Goal: Entertainment & Leisure: Consume media (video, audio)

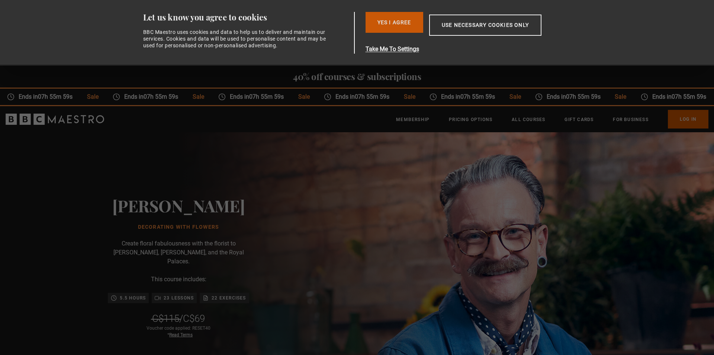
click at [381, 24] on button "Yes I Agree" at bounding box center [395, 22] width 58 height 21
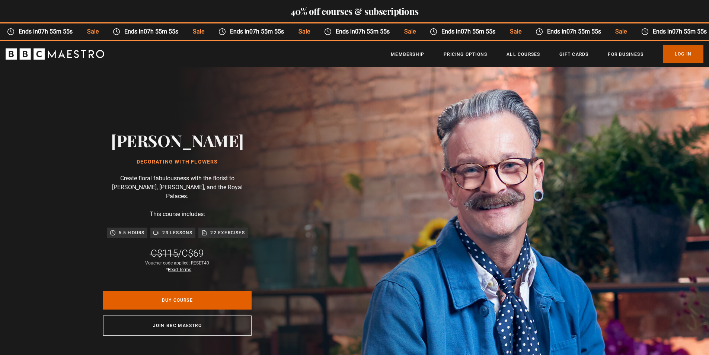
click at [681, 51] on link "Log In" at bounding box center [683, 54] width 41 height 19
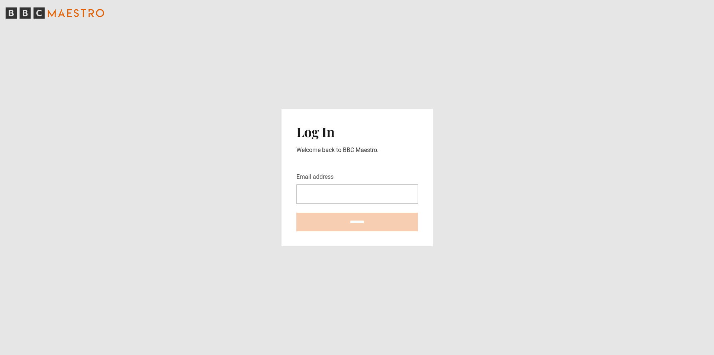
click at [328, 188] on input "Email address" at bounding box center [358, 193] width 122 height 19
type input "**********"
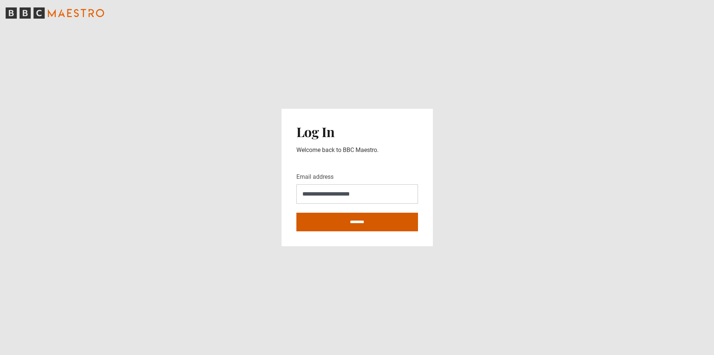
click at [354, 222] on input "********" at bounding box center [358, 221] width 122 height 19
type input "**********"
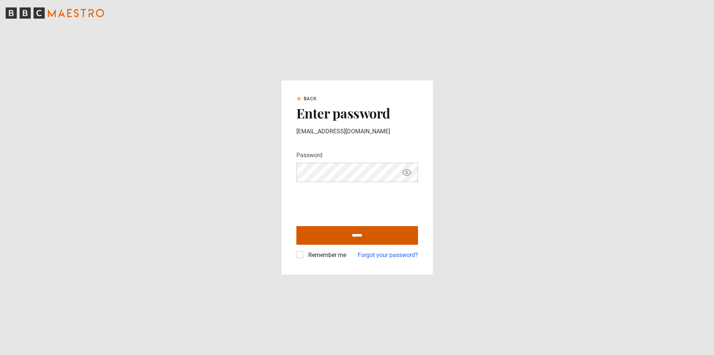
click at [354, 234] on input "******" at bounding box center [358, 235] width 122 height 19
type input "**********"
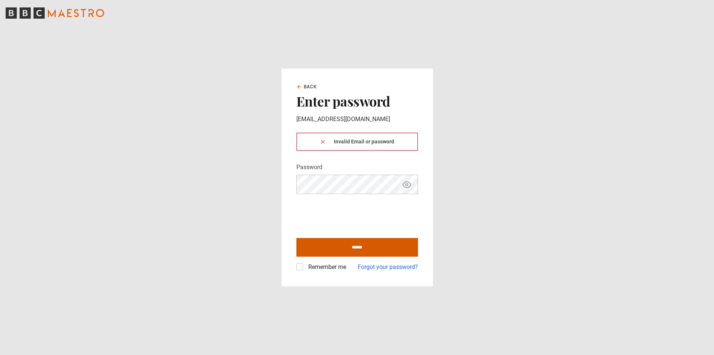
click at [368, 245] on input "******" at bounding box center [358, 247] width 122 height 19
type input "**********"
click at [350, 248] on input "******" at bounding box center [358, 247] width 122 height 19
type input "**********"
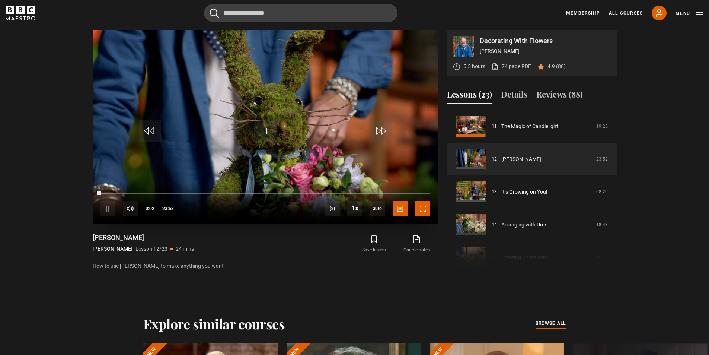
click at [422, 207] on span "Video Player" at bounding box center [422, 208] width 15 height 15
click at [423, 209] on span "Video Player" at bounding box center [422, 208] width 15 height 15
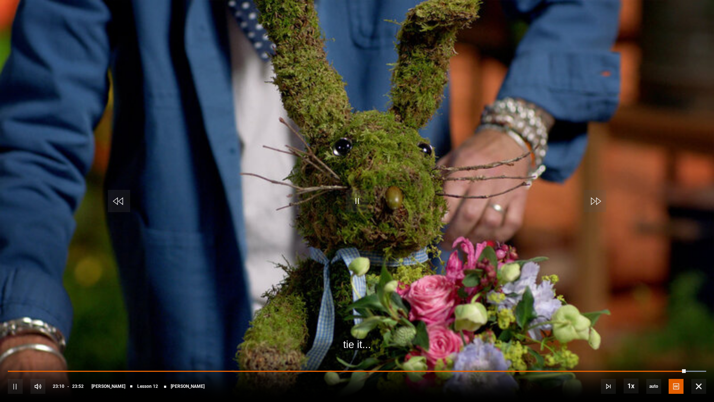
drag, startPoint x: 682, startPoint y: 374, endPoint x: 625, endPoint y: 372, distance: 56.6
click at [620, 354] on div "10s Skip Back 10 seconds Pause 10s Skip Forward 10 seconds Loaded : 100.00% 21:…" at bounding box center [357, 381] width 714 height 41
drag, startPoint x: 684, startPoint y: 368, endPoint x: 677, endPoint y: 369, distance: 7.5
click at [661, 354] on div "10s Skip Back 10 seconds Pause 10s Skip Forward 10 seconds Loaded : 100.00% 23:…" at bounding box center [357, 381] width 714 height 41
drag, startPoint x: 685, startPoint y: 370, endPoint x: 634, endPoint y: 369, distance: 51.4
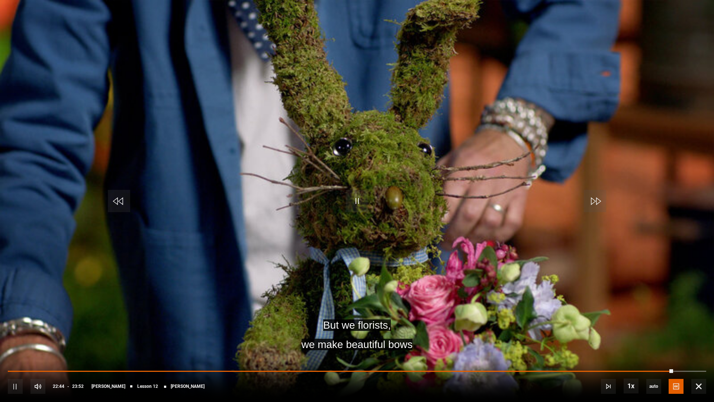
click at [605, 354] on div "10s Skip Back 10 seconds Pause 10s Skip Forward 10 seconds Loaded : 0.00% 20:48…" at bounding box center [357, 381] width 714 height 41
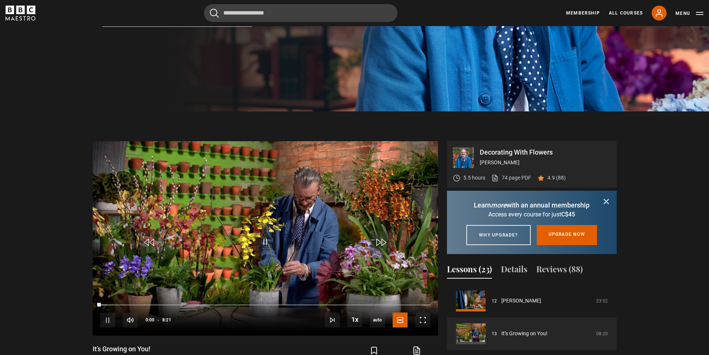
scroll to position [247, 0]
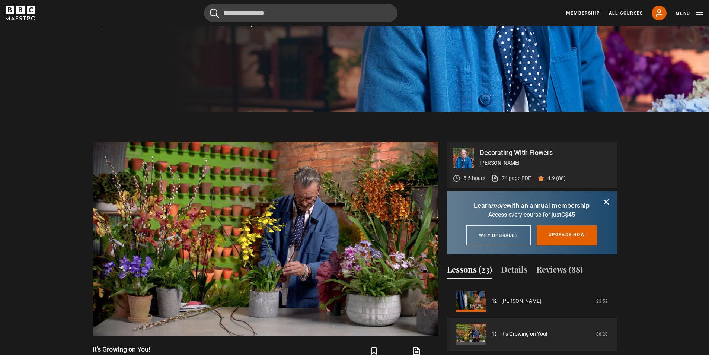
click at [605, 202] on icon "submit" at bounding box center [606, 201] width 4 height 4
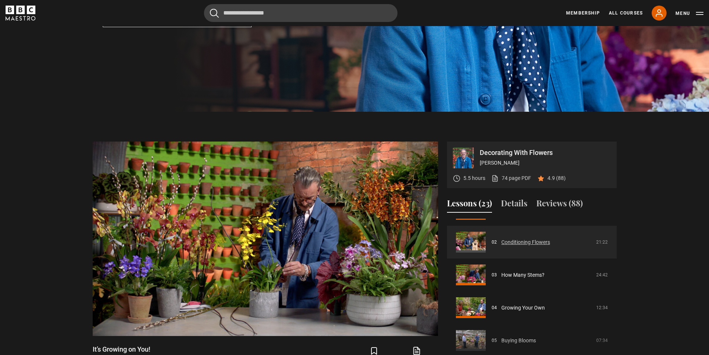
scroll to position [58, 0]
click at [515, 242] on link "Conditioning Flowers" at bounding box center [525, 243] width 49 height 8
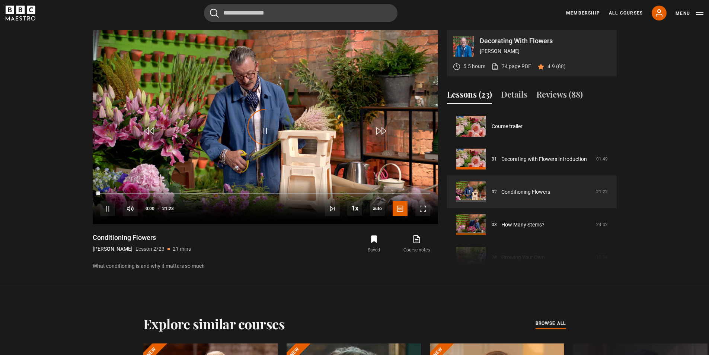
scroll to position [33, 0]
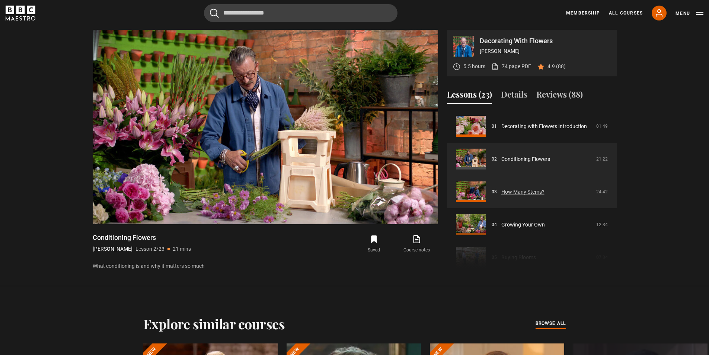
click at [509, 191] on link "How Many Stems?" at bounding box center [522, 192] width 43 height 8
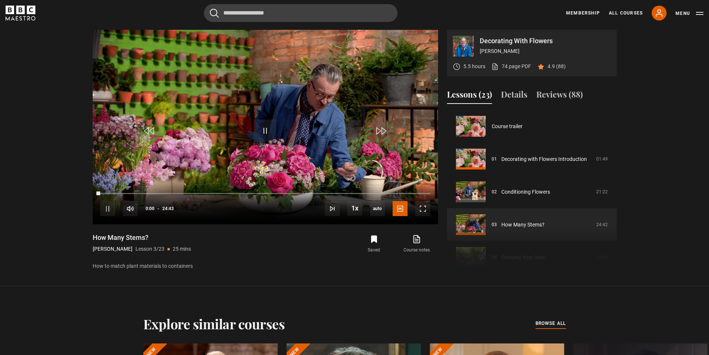
scroll to position [65, 0]
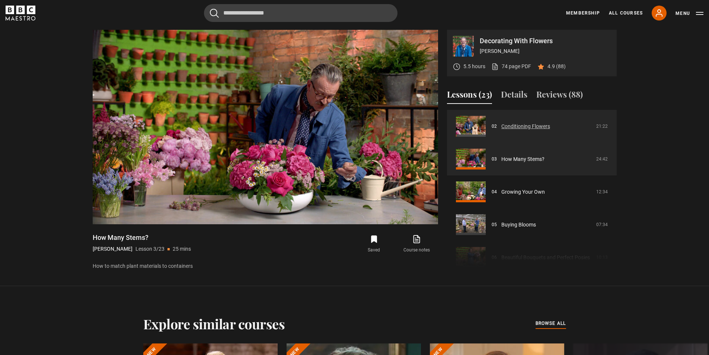
click at [527, 124] on link "Conditioning Flowers" at bounding box center [525, 126] width 49 height 8
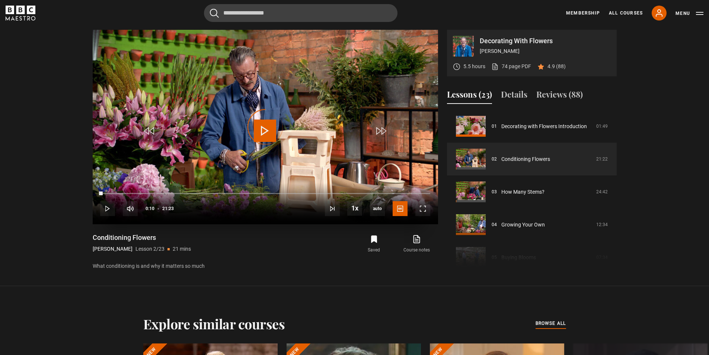
drag, startPoint x: 0, startPoint y: 0, endPoint x: 178, endPoint y: 196, distance: 265.0
click at [178, 196] on div "10s Skip Back 10 seconds Play 10s Skip Forward 10 seconds Loaded : 0.00% 00:10 …" at bounding box center [265, 203] width 345 height 41
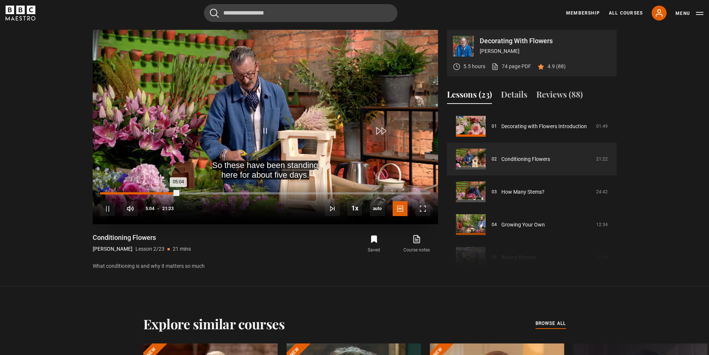
drag, startPoint x: 98, startPoint y: 191, endPoint x: 122, endPoint y: 193, distance: 24.3
click at [122, 193] on div "10s Skip Back 10 seconds Pause 10s Skip Forward 10 seconds Loaded : 23.77% 01:2…" at bounding box center [265, 203] width 345 height 41
drag, startPoint x: 176, startPoint y: 192, endPoint x: 218, endPoint y: 194, distance: 42.1
click at [218, 194] on div "Loaded : 0.00% 06:30 04:56" at bounding box center [265, 193] width 330 height 2
drag, startPoint x: 175, startPoint y: 191, endPoint x: 199, endPoint y: 194, distance: 24.0
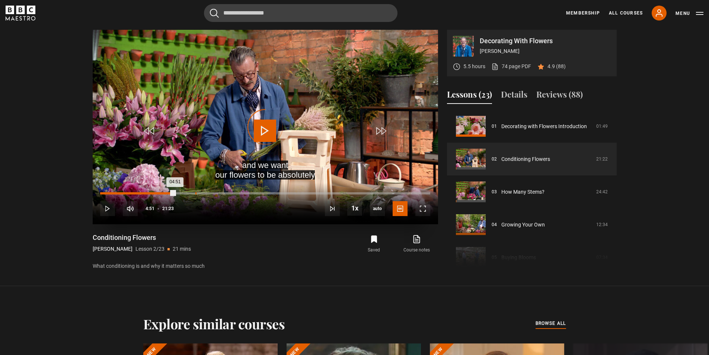
click at [199, 194] on div "Loaded : 0.00% 06:10 04:51" at bounding box center [265, 193] width 330 height 2
drag, startPoint x: 172, startPoint y: 192, endPoint x: 200, endPoint y: 195, distance: 28.1
click at [200, 195] on div "10s Skip Back 10 seconds Play 10s Skip Forward 10 seconds Loaded : 0.00% 05:51 …" at bounding box center [265, 203] width 345 height 41
click at [169, 194] on div "04:24" at bounding box center [168, 193] width 1 height 2
drag, startPoint x: 168, startPoint y: 193, endPoint x: 229, endPoint y: 197, distance: 61.2
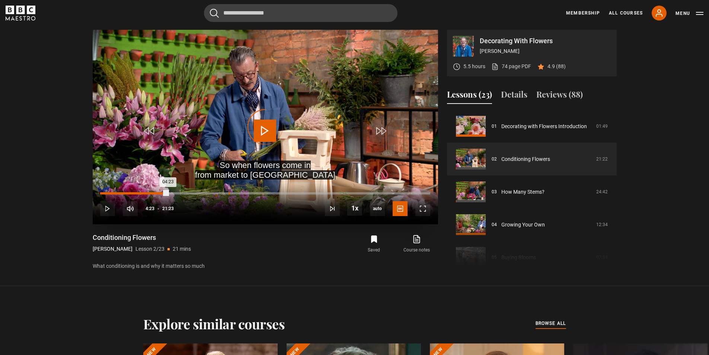
click at [229, 197] on div "Loaded : 0.00% 08:19 04:23" at bounding box center [265, 196] width 330 height 1
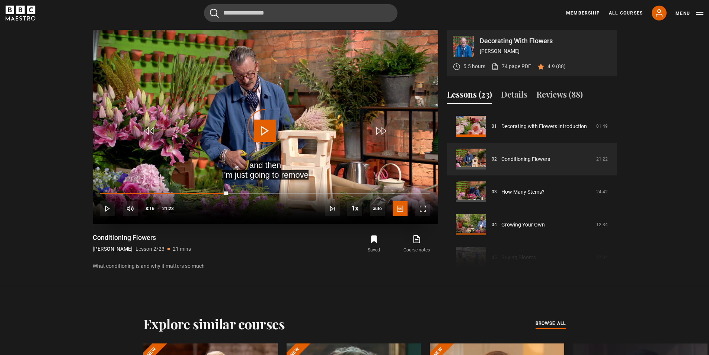
drag, startPoint x: 228, startPoint y: 191, endPoint x: 248, endPoint y: 192, distance: 20.5
click at [248, 192] on div "10s Skip Back 10 seconds Play 10s Skip Forward 10 seconds Loaded : 0.00% 08:18 …" at bounding box center [265, 203] width 345 height 41
drag, startPoint x: 246, startPoint y: 192, endPoint x: 260, endPoint y: 193, distance: 14.5
click at [260, 193] on div "Loaded : 45.99% 09:50 09:46" at bounding box center [265, 193] width 330 height 2
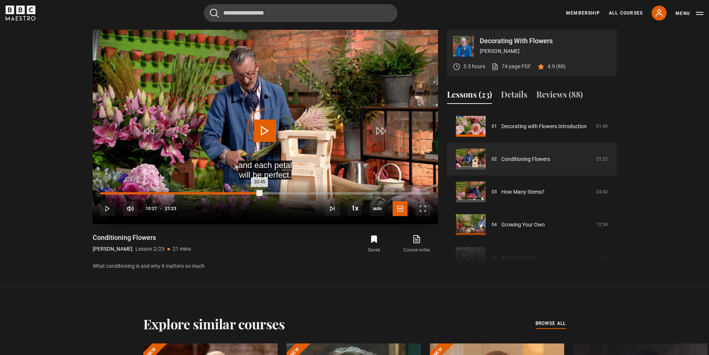
drag, startPoint x: 261, startPoint y: 192, endPoint x: 310, endPoint y: 193, distance: 49.1
click at [310, 193] on div "Loaded : 0.00% 13:26 10:45" at bounding box center [265, 193] width 330 height 2
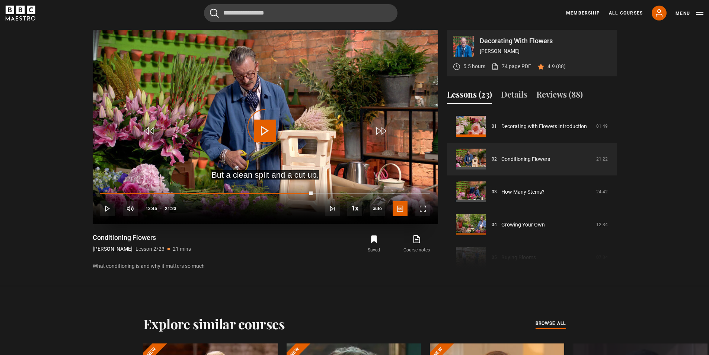
drag, startPoint x: 312, startPoint y: 191, endPoint x: 333, endPoint y: 190, distance: 20.9
click at [333, 190] on div "10s Skip Back 10 seconds Play 10s Skip Forward 10 seconds Loaded : 0.00% 13:46 …" at bounding box center [265, 203] width 345 height 41
drag, startPoint x: 332, startPoint y: 194, endPoint x: 402, endPoint y: 200, distance: 70.6
click at [402, 200] on div "10s Skip Back 10 seconds Play 10s Skip Forward 10 seconds Loaded : 0.00% 17:45 …" at bounding box center [265, 203] width 345 height 41
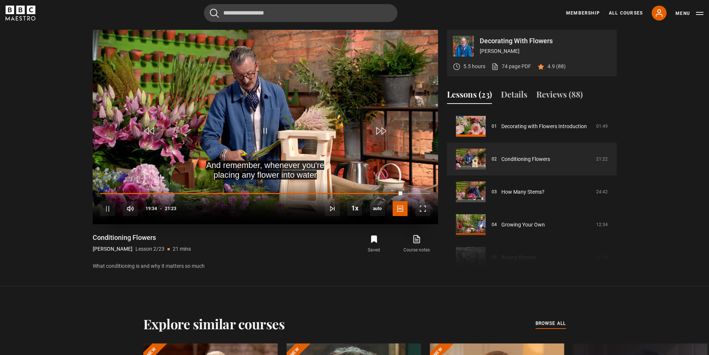
drag, startPoint x: 330, startPoint y: 191, endPoint x: 377, endPoint y: 192, distance: 47.6
click at [374, 192] on div "10s Skip Back 10 seconds Pause 10s Skip Forward 10 seconds Loaded : 91.58% 14:5…" at bounding box center [265, 203] width 345 height 41
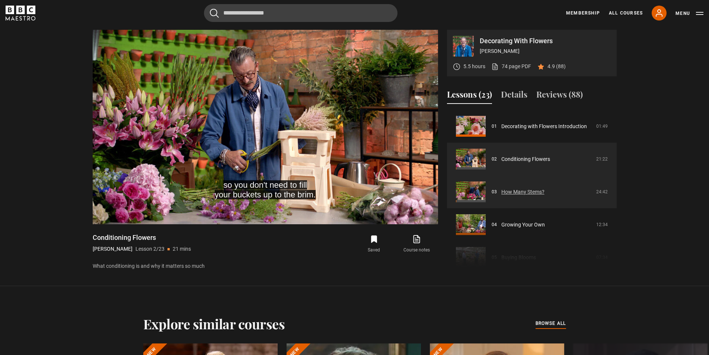
click at [507, 190] on link "How Many Stems?" at bounding box center [522, 192] width 43 height 8
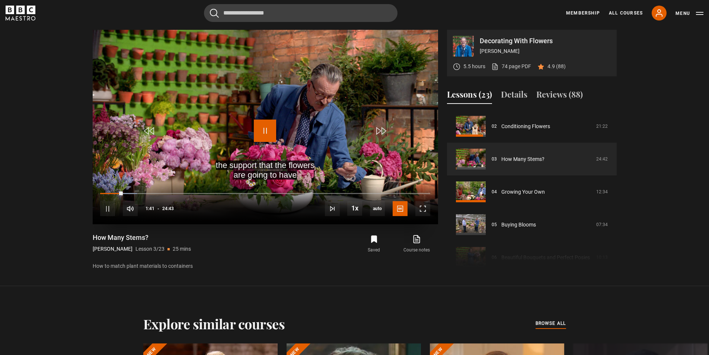
click at [262, 129] on span "Video Player" at bounding box center [265, 130] width 22 height 22
click at [262, 128] on span "Video Player" at bounding box center [265, 130] width 22 height 22
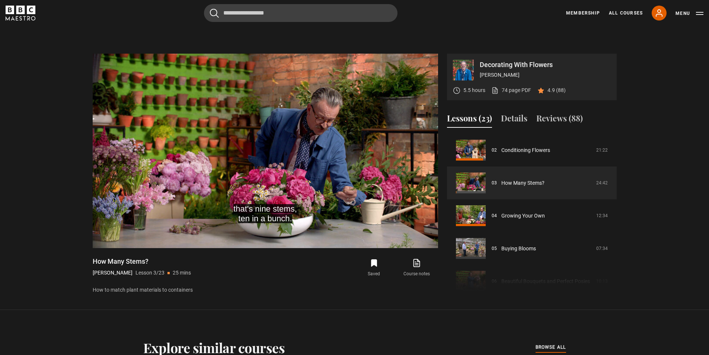
scroll to position [321, 0]
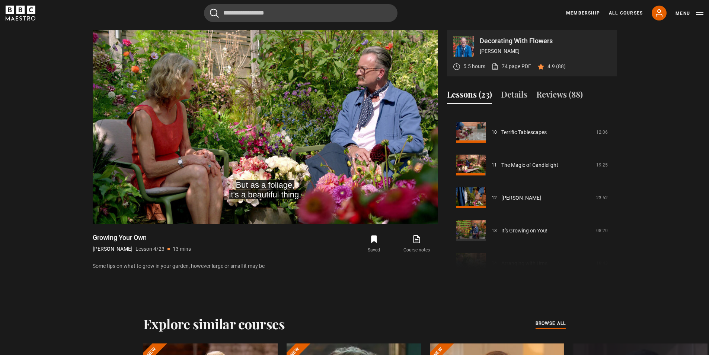
scroll to position [340, 0]
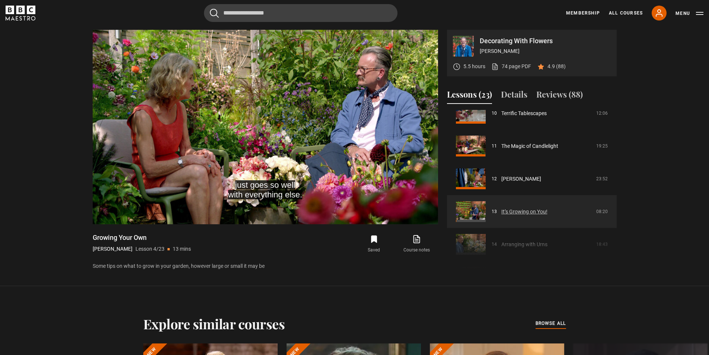
click at [508, 214] on link "It’s Growing on You!" at bounding box center [524, 212] width 46 height 8
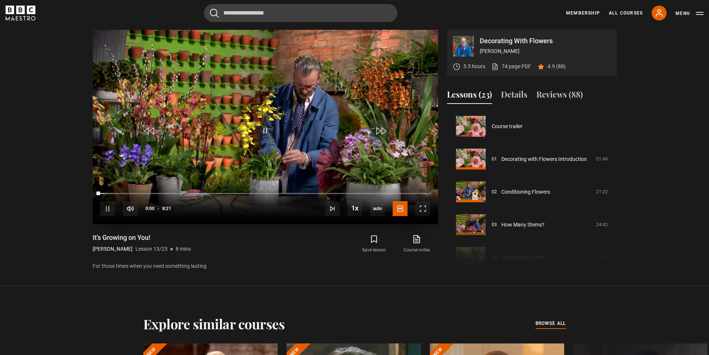
scroll to position [393, 0]
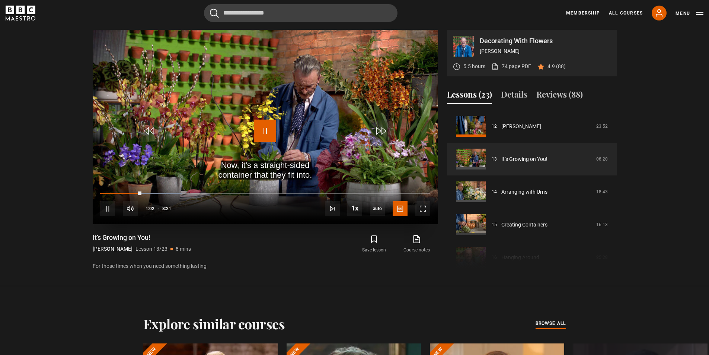
click at [259, 134] on span "Video Player" at bounding box center [265, 130] width 22 height 22
click at [268, 126] on span "Video Player" at bounding box center [265, 130] width 22 height 22
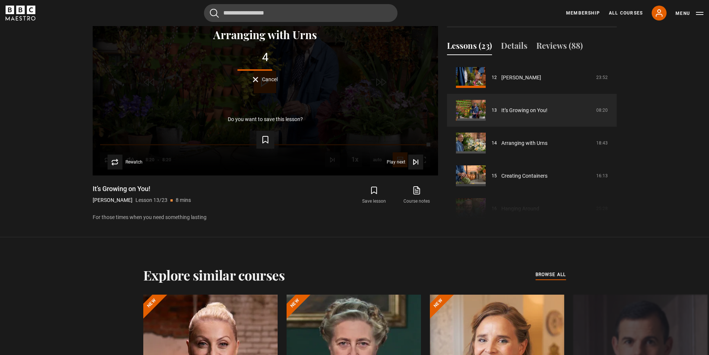
scroll to position [433, 0]
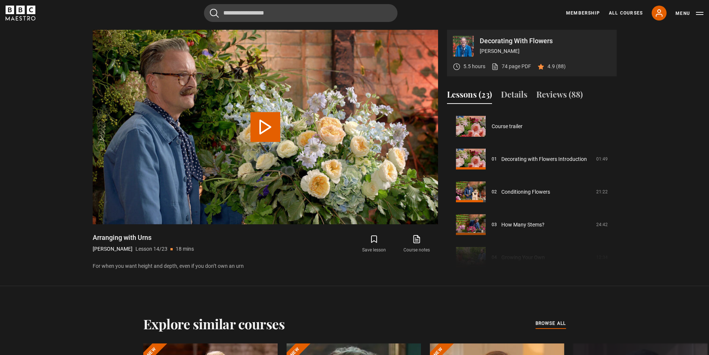
scroll to position [426, 0]
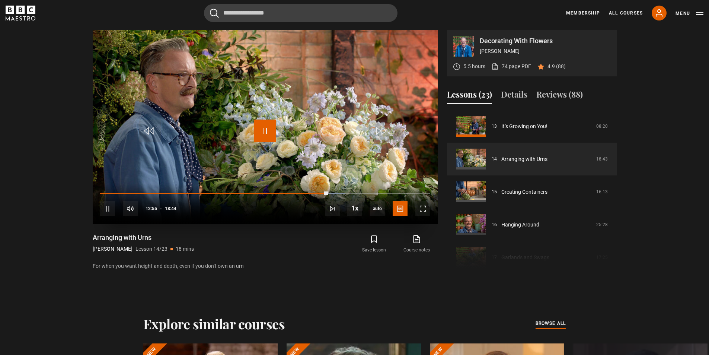
click at [270, 127] on span "Video Player" at bounding box center [265, 130] width 22 height 22
click at [265, 127] on span "Video Player" at bounding box center [265, 130] width 22 height 22
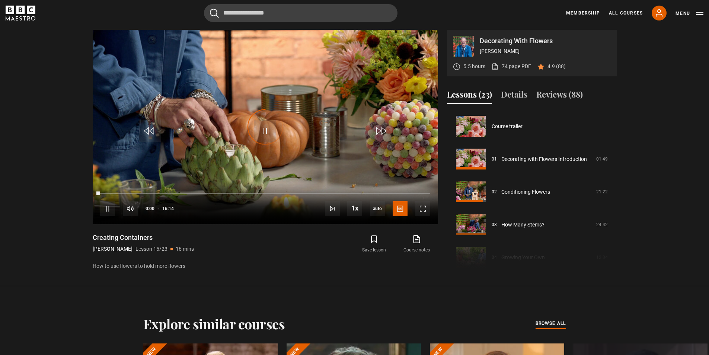
scroll to position [458, 0]
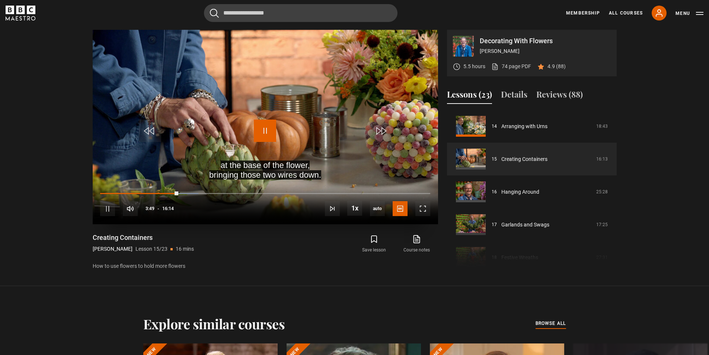
click at [266, 133] on span "Video Player" at bounding box center [265, 130] width 22 height 22
click at [268, 133] on span "Video Player" at bounding box center [265, 130] width 22 height 22
drag, startPoint x: 181, startPoint y: 193, endPoint x: 176, endPoint y: 193, distance: 5.6
click at [176, 193] on div "03:44" at bounding box center [138, 193] width 76 height 2
click at [177, 194] on div "03:48" at bounding box center [138, 193] width 77 height 2
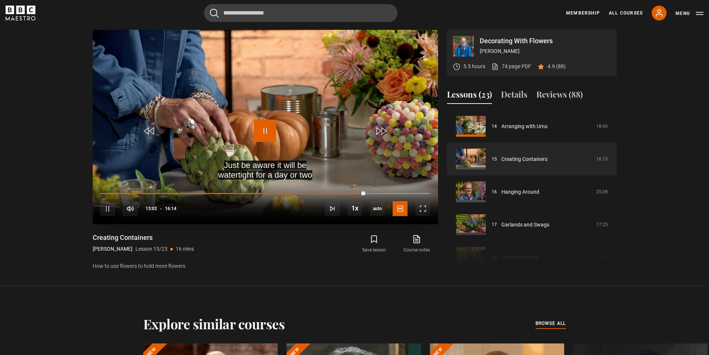
click at [266, 127] on span "Video Player" at bounding box center [265, 130] width 22 height 22
drag, startPoint x: 364, startPoint y: 192, endPoint x: 358, endPoint y: 192, distance: 6.0
click at [358, 193] on div "12:59" at bounding box center [232, 193] width 264 height 1
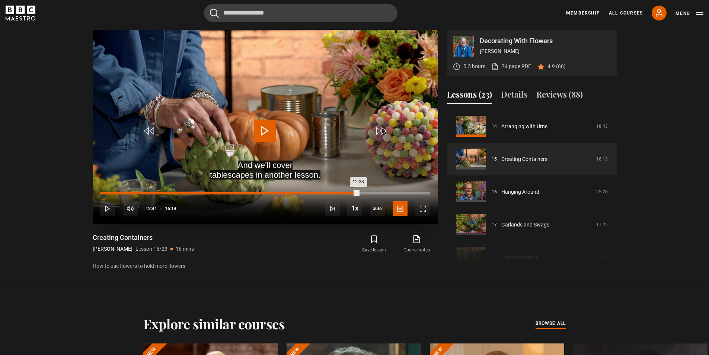
drag, startPoint x: 355, startPoint y: 192, endPoint x: 350, endPoint y: 192, distance: 5.2
click at [350, 192] on div "12:33" at bounding box center [229, 193] width 258 height 2
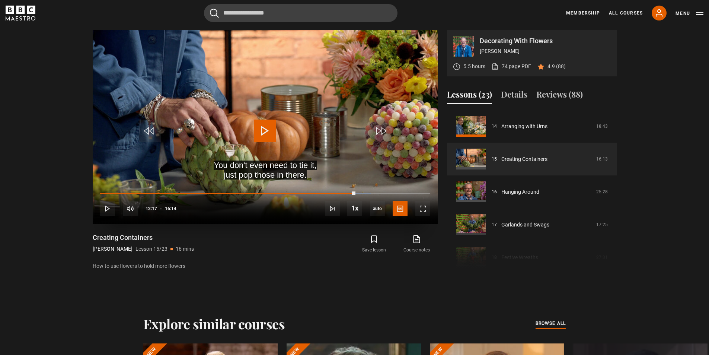
click at [266, 131] on span "Video Player" at bounding box center [265, 130] width 22 height 22
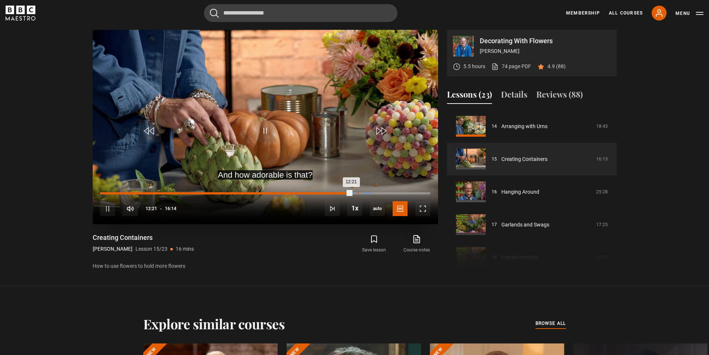
drag, startPoint x: 351, startPoint y: 192, endPoint x: 358, endPoint y: 193, distance: 7.1
click at [358, 193] on div "10s Skip Back 10 seconds Pause 10s Skip Forward 10 seconds Loaded : 82.65% 12:4…" at bounding box center [265, 203] width 345 height 41
drag, startPoint x: 351, startPoint y: 193, endPoint x: 357, endPoint y: 194, distance: 5.6
click at [357, 194] on div "Loaded : 82.65% 12:38 12:22" at bounding box center [265, 193] width 330 height 2
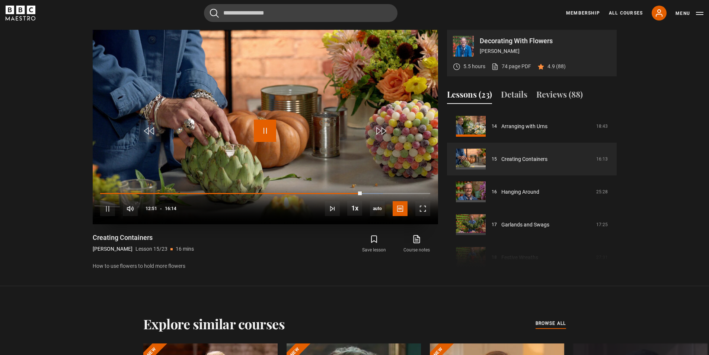
click at [265, 133] on span "Video Player" at bounding box center [265, 130] width 22 height 22
click at [262, 137] on span "Video Player" at bounding box center [265, 130] width 22 height 22
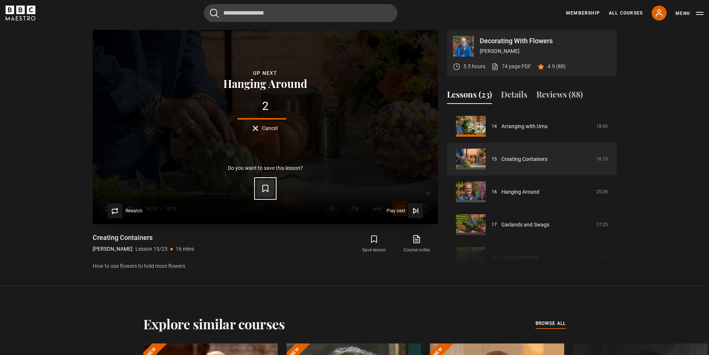
click at [268, 192] on icon "Video Player" at bounding box center [265, 188] width 9 height 9
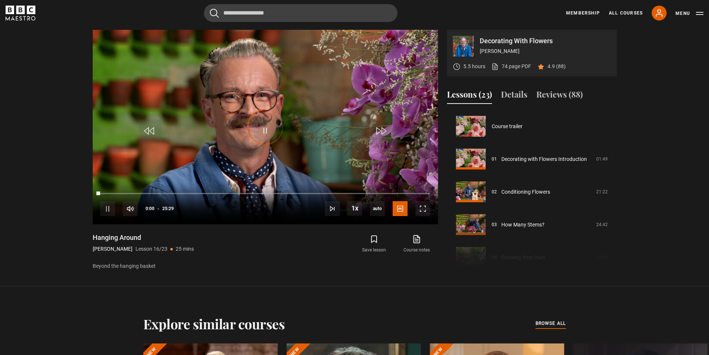
scroll to position [491, 0]
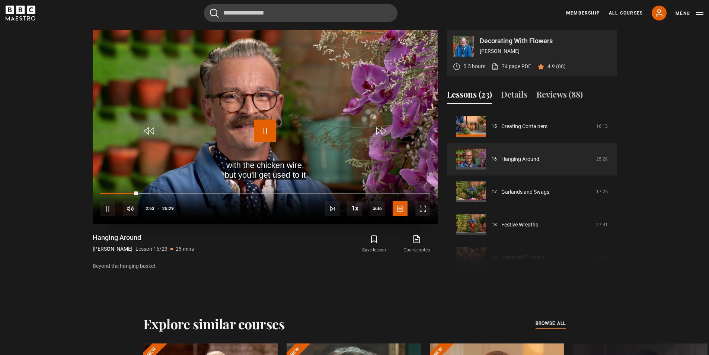
click at [268, 135] on span "Video Player" at bounding box center [265, 130] width 22 height 22
drag, startPoint x: 265, startPoint y: 134, endPoint x: 264, endPoint y: 160, distance: 25.7
click at [265, 160] on video-js "with the chicken wire, but you'll get used to it Video Player is loading. Play …" at bounding box center [265, 127] width 345 height 194
click at [259, 127] on span "Video Player" at bounding box center [265, 130] width 22 height 22
drag, startPoint x: 188, startPoint y: 194, endPoint x: 160, endPoint y: 192, distance: 28.4
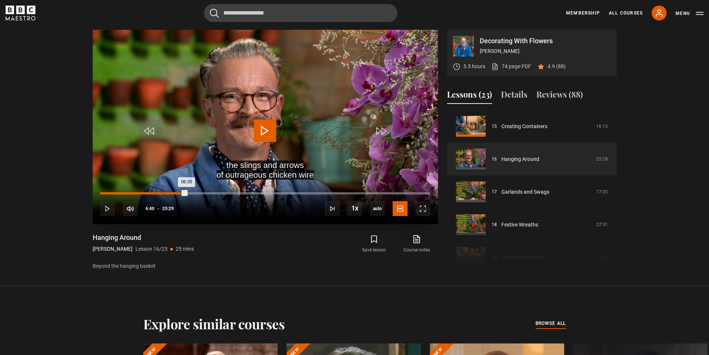
click at [158, 193] on div "Loaded : 0.00% 04:46 06:35" at bounding box center [265, 193] width 330 height 2
click at [269, 131] on span "Video Player" at bounding box center [265, 130] width 22 height 22
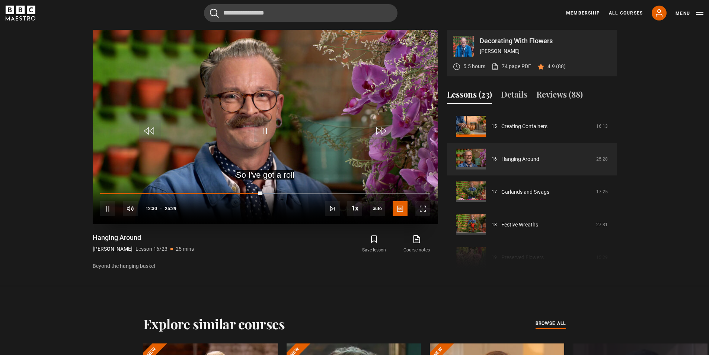
drag, startPoint x: 260, startPoint y: 190, endPoint x: 231, endPoint y: 191, distance: 29.4
click at [231, 191] on div "10s Skip Back 10 seconds Pause 10s Skip Forward 10 seconds Loaded : 52.98% 04:2…" at bounding box center [265, 203] width 345 height 41
drag, startPoint x: 259, startPoint y: 193, endPoint x: 247, endPoint y: 192, distance: 12.7
click at [247, 192] on div "10s Skip Back 10 seconds Play 10s Skip Forward 10 seconds Loaded : 0.00% 11:42 …" at bounding box center [265, 203] width 345 height 41
click at [371, 237] on icon "submit" at bounding box center [373, 239] width 5 height 7
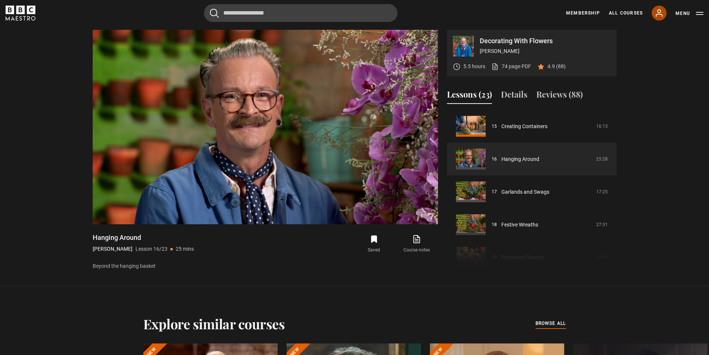
click at [661, 15] on icon at bounding box center [659, 13] width 6 height 7
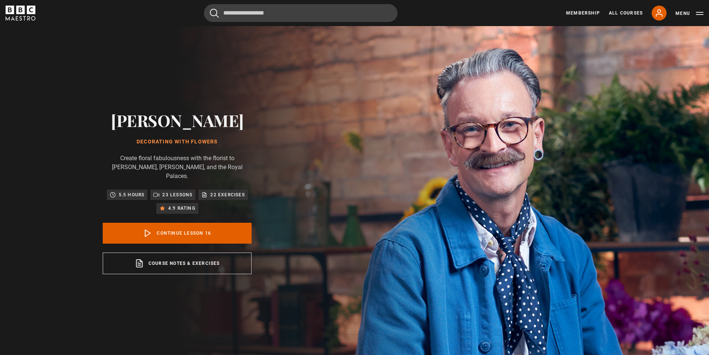
click at [697, 14] on button "Menu" at bounding box center [689, 13] width 28 height 7
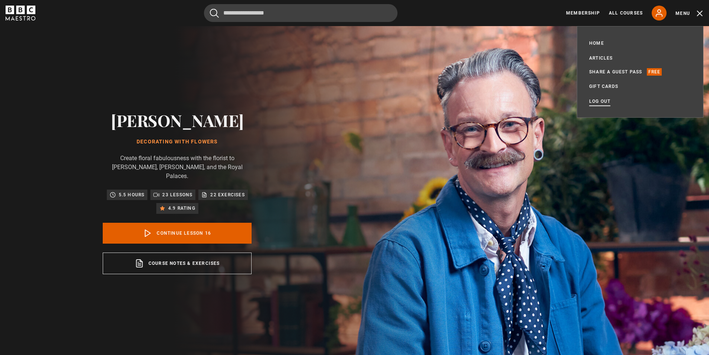
click at [595, 99] on link "Log out" at bounding box center [599, 100] width 21 height 7
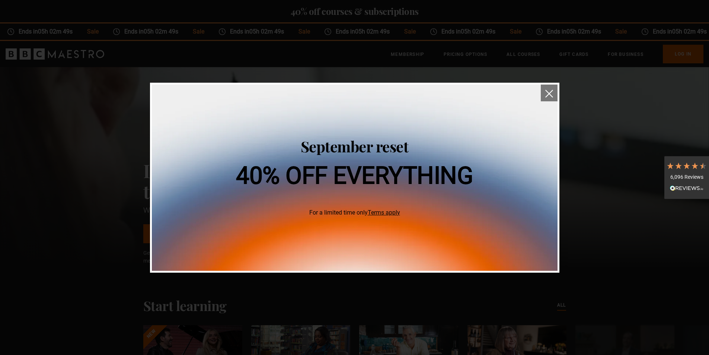
click at [554, 89] on button "close" at bounding box center [549, 92] width 17 height 17
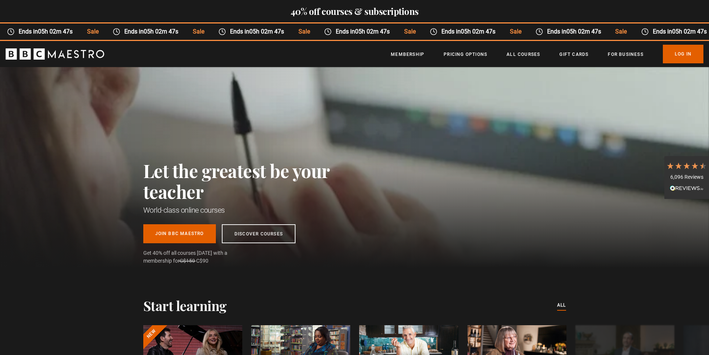
scroll to position [0, 97]
